Goal: Transaction & Acquisition: Purchase product/service

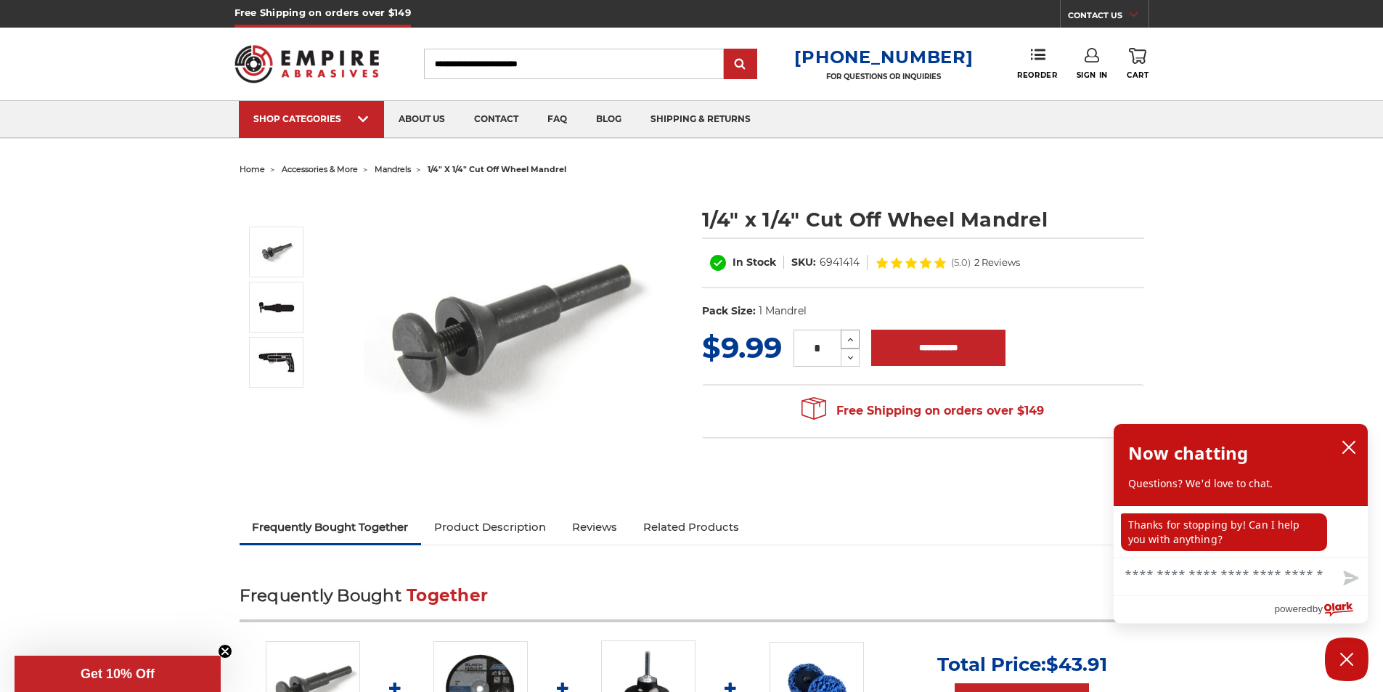
click at [852, 338] on use at bounding box center [851, 340] width 6 height 4
click at [853, 338] on icon at bounding box center [850, 339] width 11 height 13
type input "*"
click at [915, 349] on input "**********" at bounding box center [938, 348] width 134 height 36
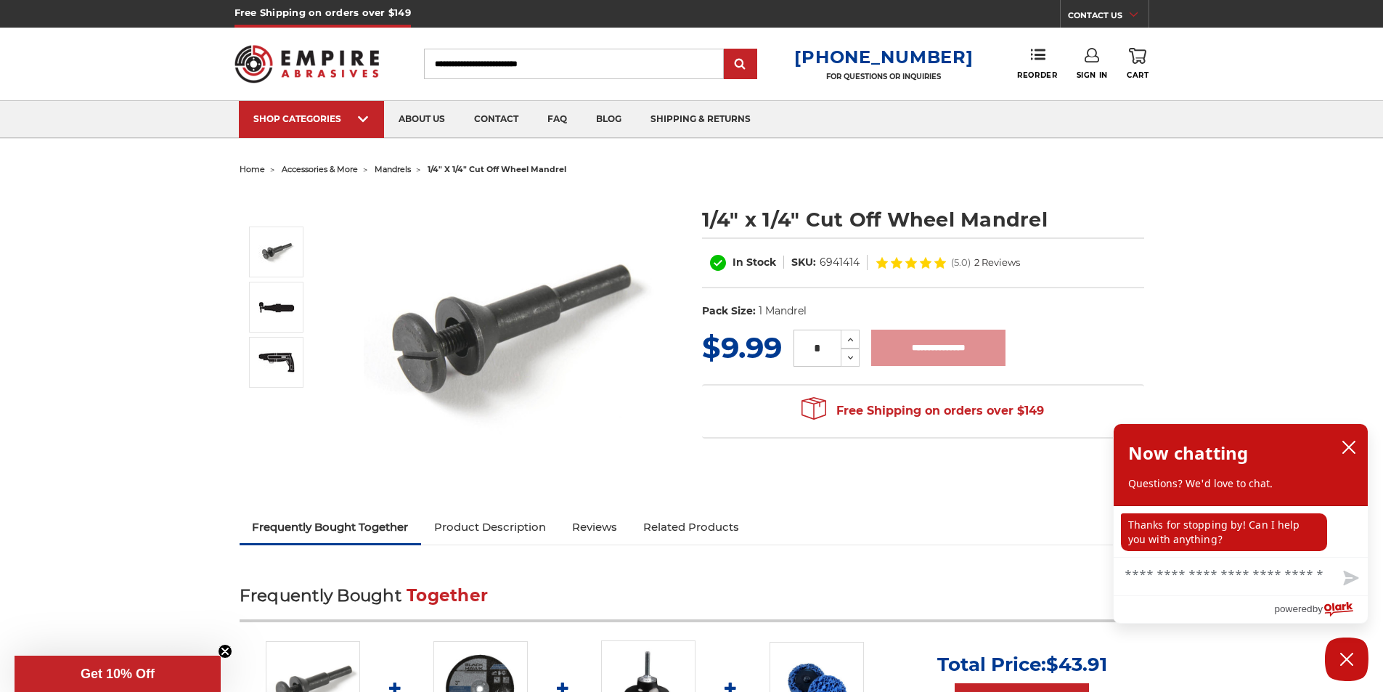
type input "**********"
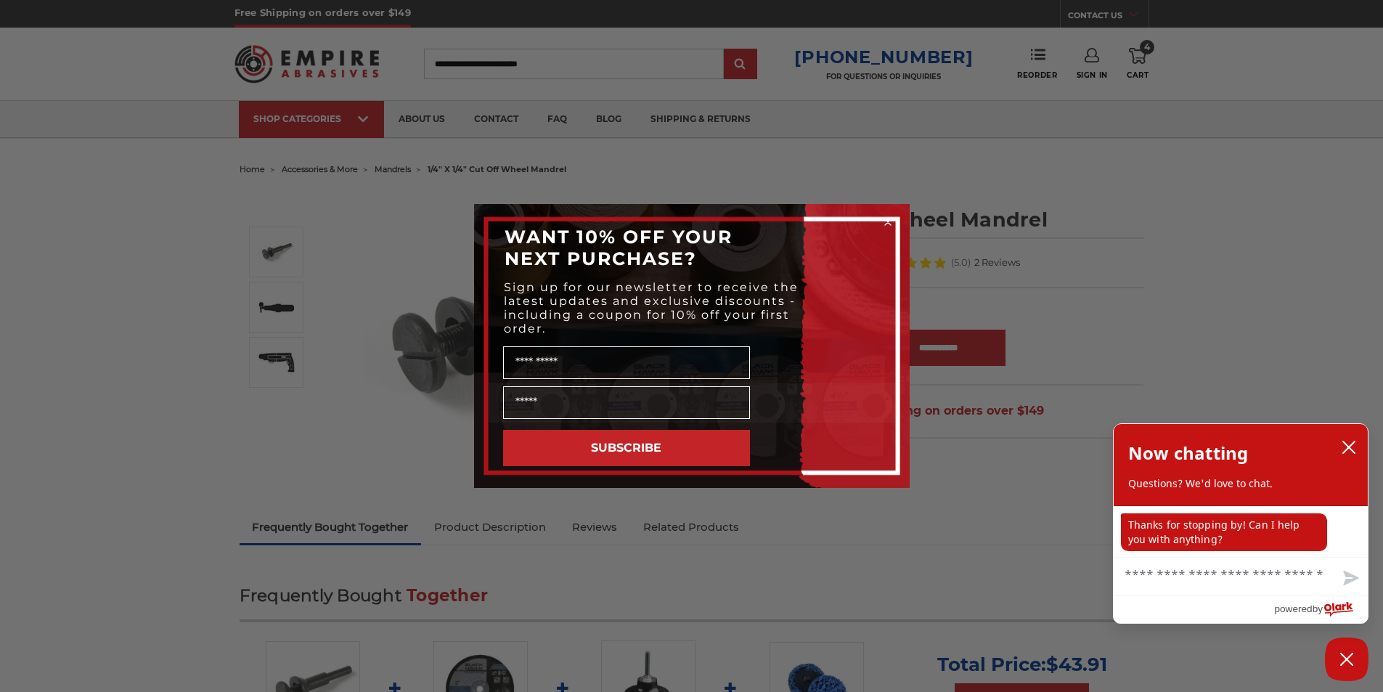
click at [890, 217] on circle "Close dialog" at bounding box center [888, 223] width 14 height 14
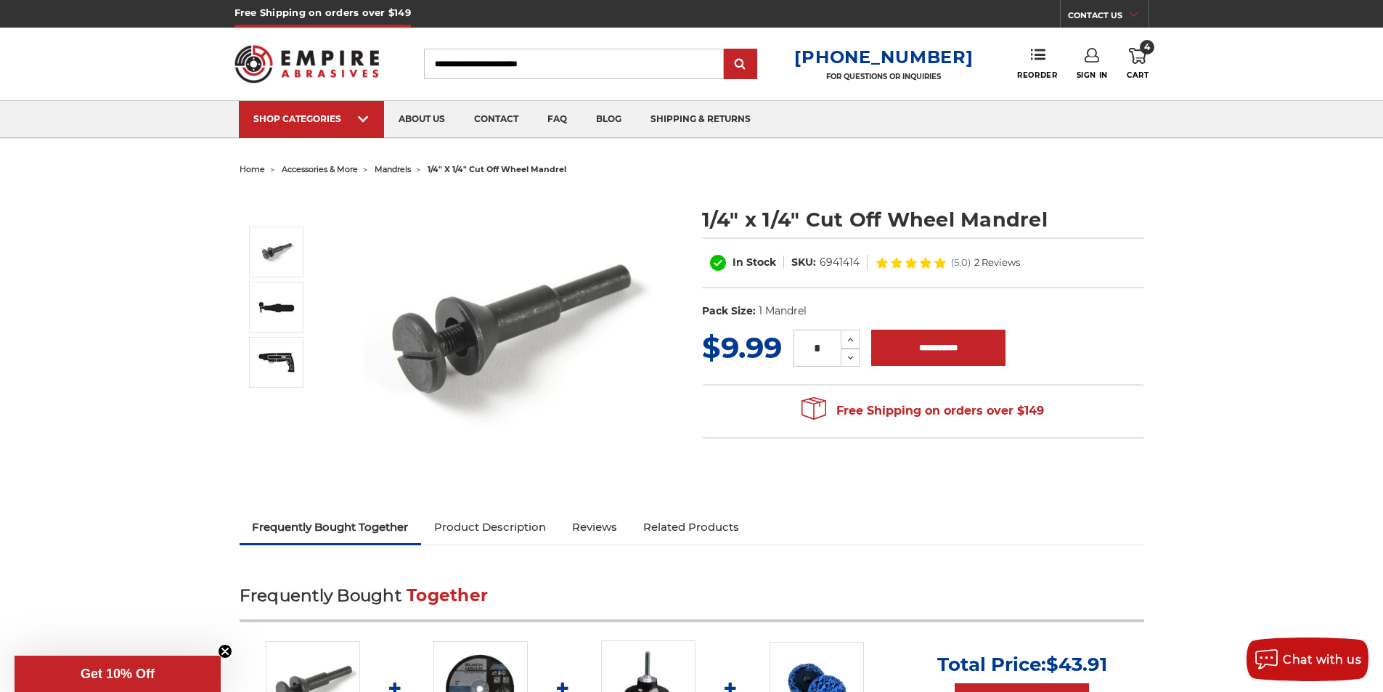
click at [580, 70] on input "Search" at bounding box center [574, 64] width 300 height 31
paste input "*****"
type input "*****"
click at [726, 50] on input "submit" at bounding box center [740, 64] width 29 height 29
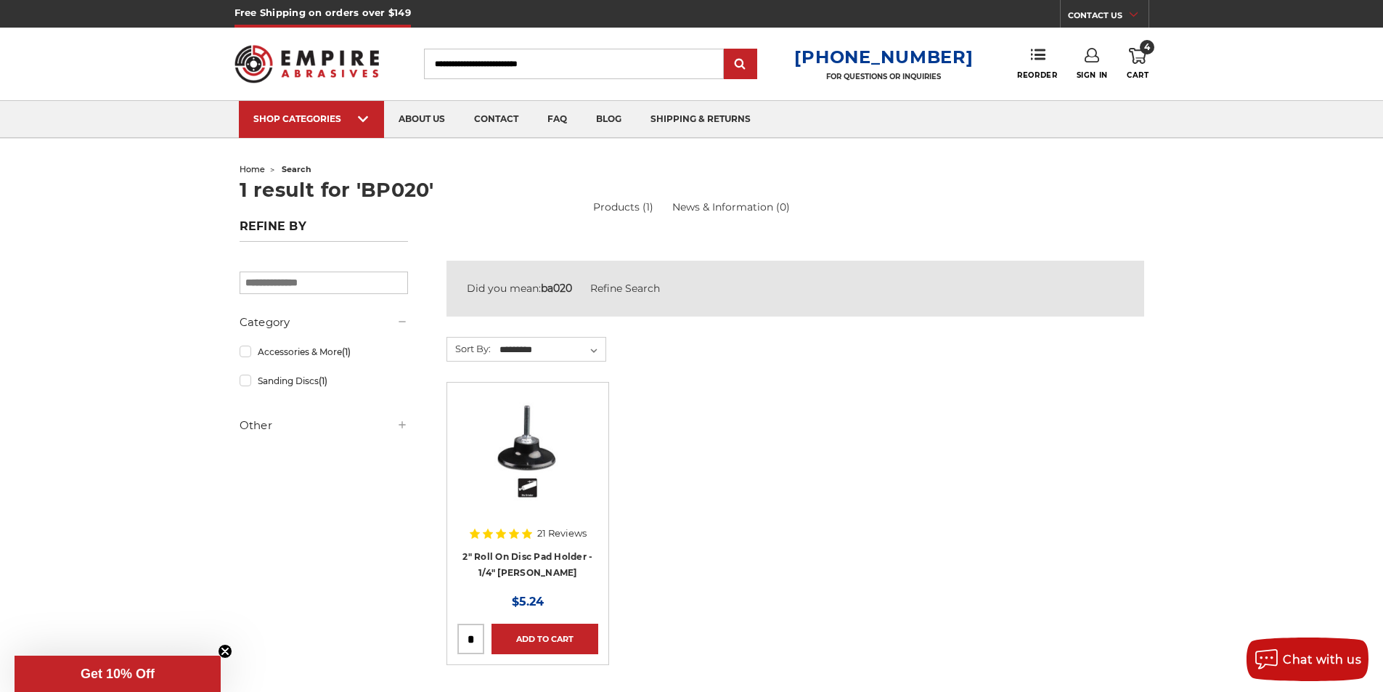
drag, startPoint x: 479, startPoint y: 641, endPoint x: 414, endPoint y: 644, distance: 64.7
click at [414, 644] on section "Refine by × Browse by Category, Choose Your Grit & more Hide Filters Show Filte…" at bounding box center [692, 508] width 920 height 495
type input "*"
click at [541, 643] on link "Add to Cart" at bounding box center [545, 639] width 107 height 31
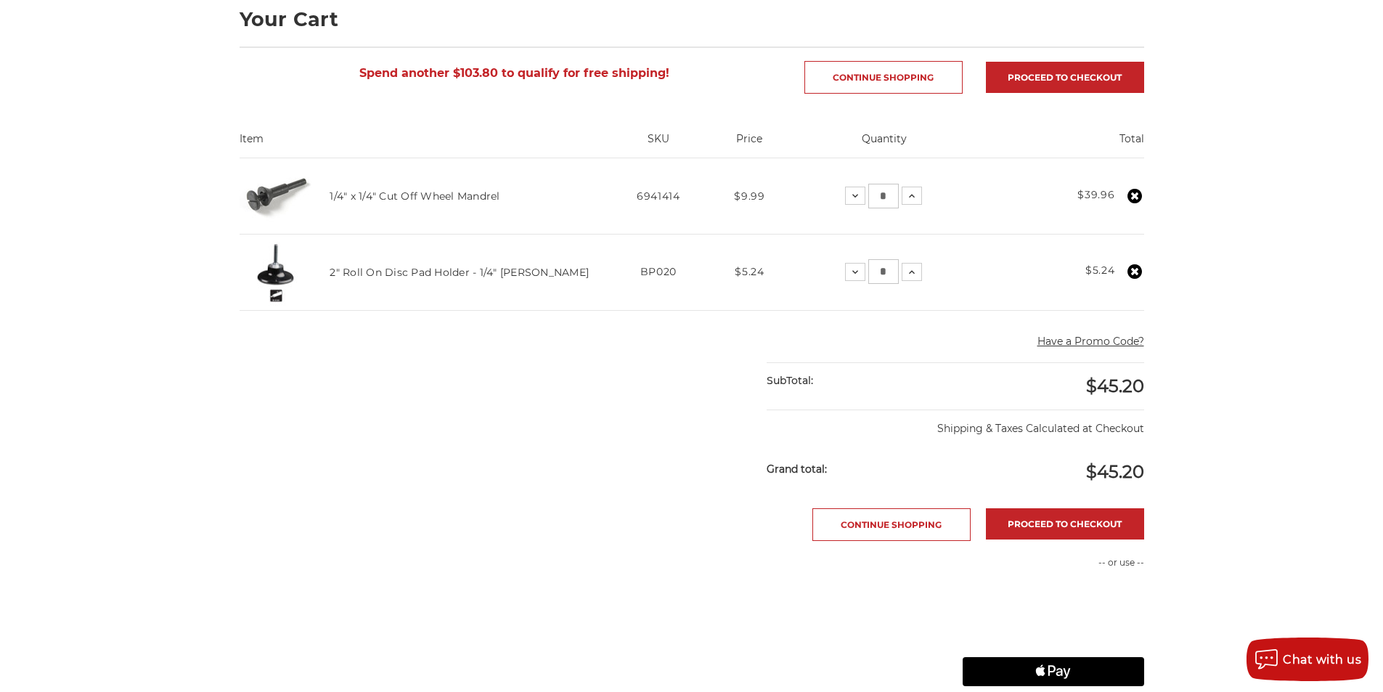
scroll to position [145, 0]
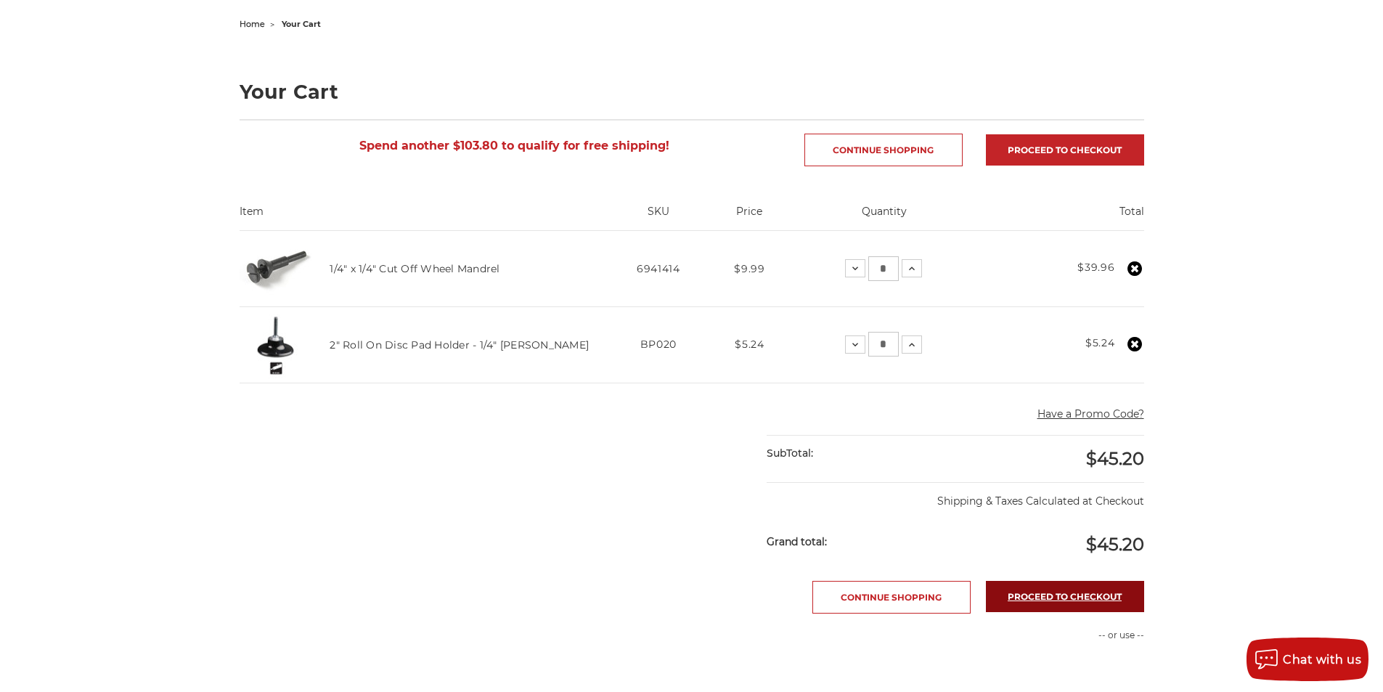
click at [1049, 609] on link "Proceed to checkout" at bounding box center [1065, 596] width 158 height 31
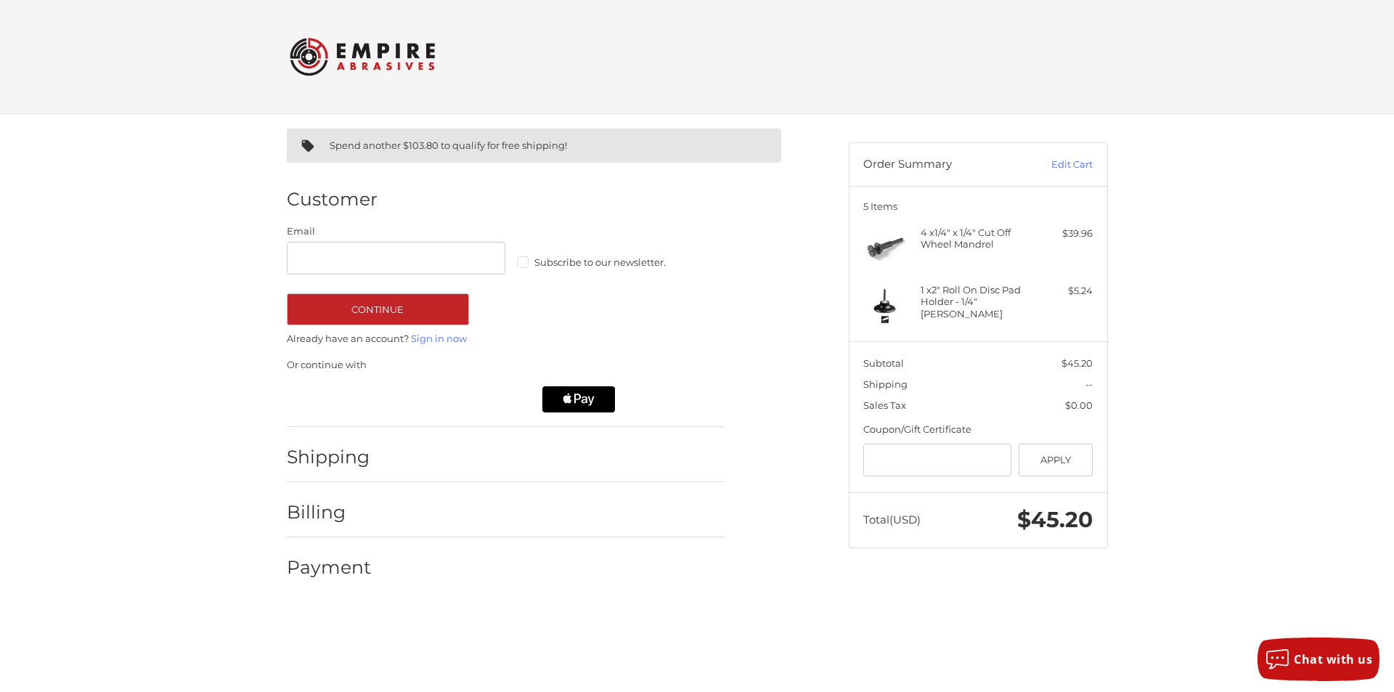
click at [370, 455] on h2 "Shipping" at bounding box center [329, 457] width 85 height 23
click at [359, 460] on h2 "Shipping" at bounding box center [329, 457] width 85 height 23
click at [359, 454] on h2 "Shipping" at bounding box center [329, 457] width 85 height 23
click at [362, 451] on h2 "Shipping" at bounding box center [329, 457] width 85 height 23
click at [367, 449] on h2 "Shipping" at bounding box center [329, 457] width 85 height 23
